Goal: Information Seeking & Learning: Learn about a topic

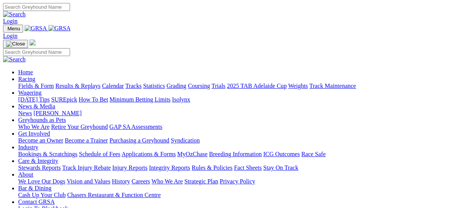
click at [75, 82] on link "Results & Replays" at bounding box center [77, 85] width 45 height 6
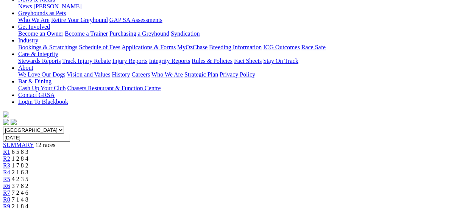
scroll to position [38, 0]
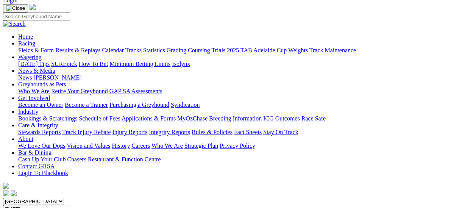
scroll to position [38, 0]
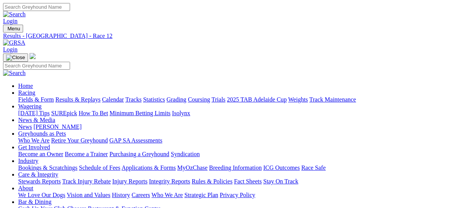
click at [19, 96] on link "Fields & Form" at bounding box center [36, 99] width 36 height 6
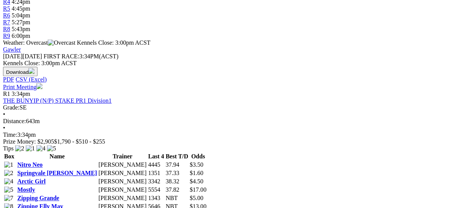
scroll to position [303, 0]
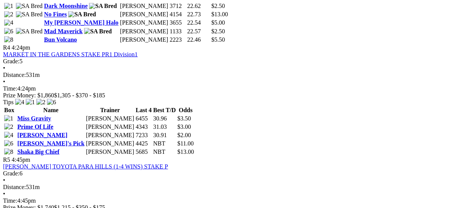
scroll to position [643, 0]
